Goal: Task Accomplishment & Management: Use online tool/utility

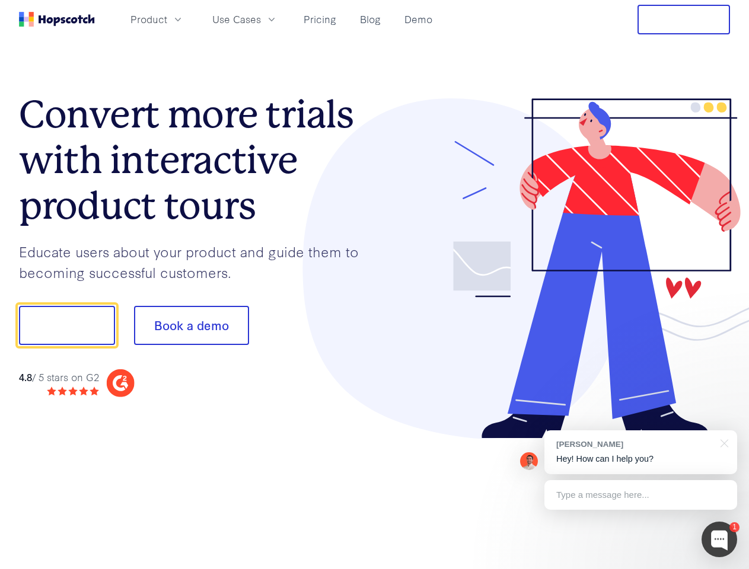
click at [375, 285] on div at bounding box center [553, 268] width 356 height 341
click at [167, 19] on span "Product" at bounding box center [148, 19] width 37 height 15
click at [261, 19] on span "Use Cases" at bounding box center [236, 19] width 49 height 15
click at [684, 20] on button "Free Trial" at bounding box center [683, 20] width 92 height 30
click at [66, 326] on button "Show me!" at bounding box center [67, 325] width 96 height 39
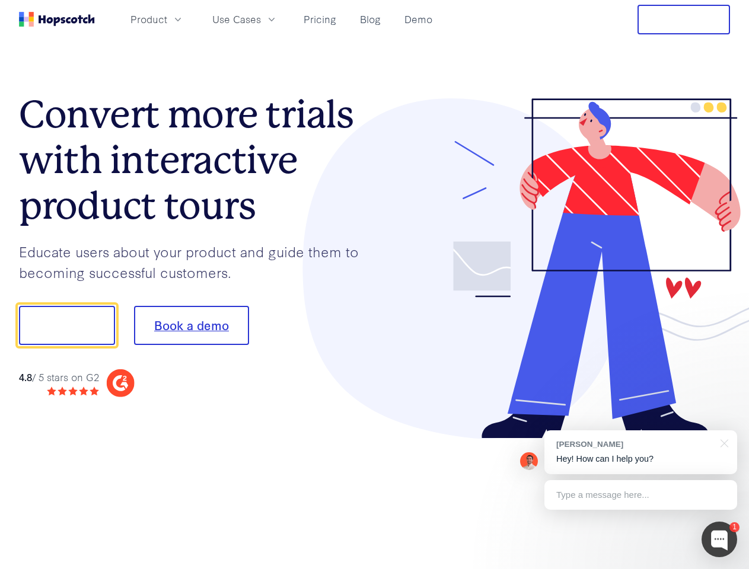
click at [191, 326] on button "Book a demo" at bounding box center [191, 325] width 115 height 39
click at [719, 540] on div at bounding box center [719, 540] width 36 height 36
click at [640, 452] on div "[PERSON_NAME] Hey! How can I help you?" at bounding box center [640, 452] width 193 height 44
click at [722, 442] on div at bounding box center [626, 323] width 222 height 395
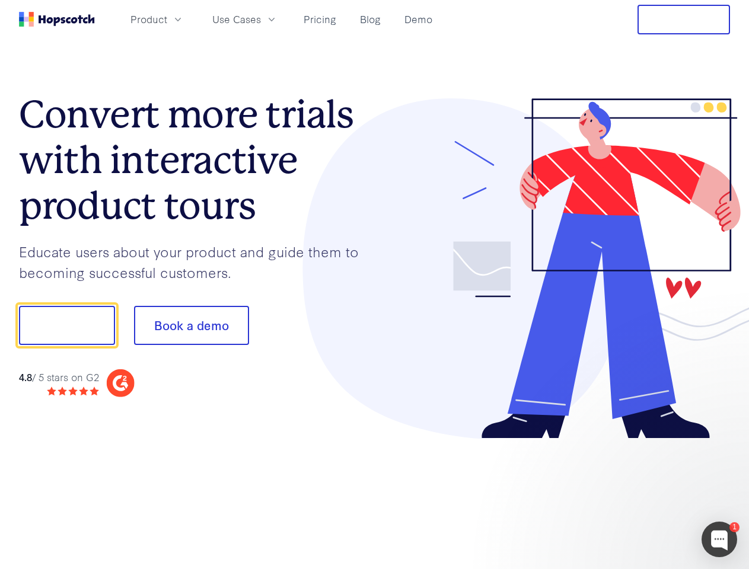
click at [640, 495] on div at bounding box center [626, 403] width 222 height 237
